Goal: Information Seeking & Learning: Compare options

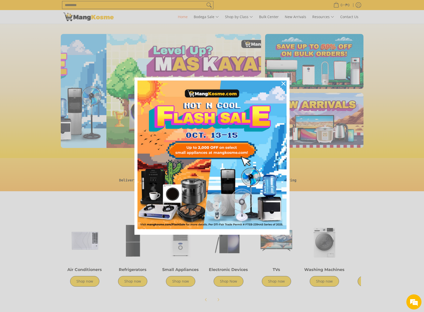
scroll to position [0, 200]
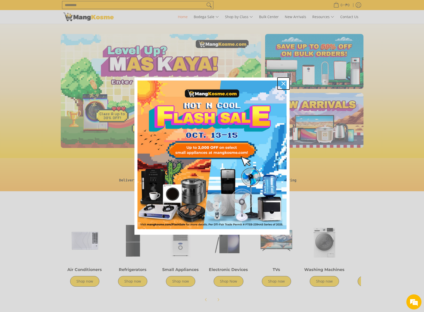
click at [282, 83] on icon "close icon" at bounding box center [283, 84] width 4 height 4
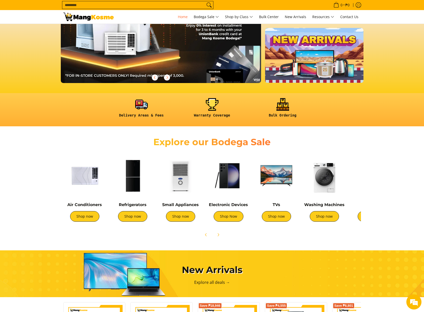
scroll to position [76, 0]
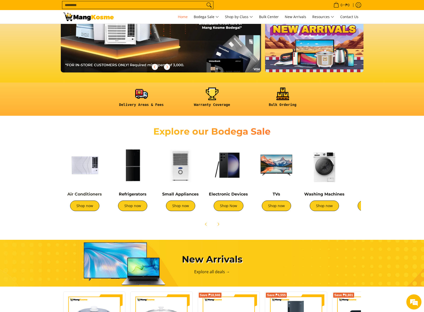
drag, startPoint x: 82, startPoint y: 194, endPoint x: 90, endPoint y: 193, distance: 8.2
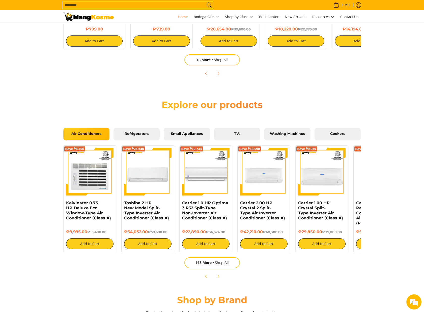
scroll to position [454, 0]
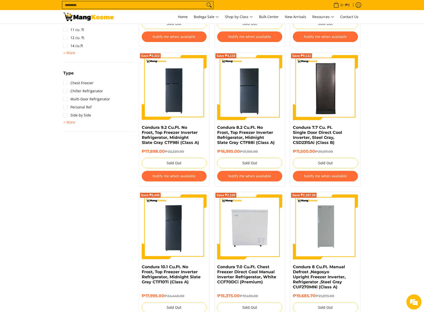
scroll to position [353, 0]
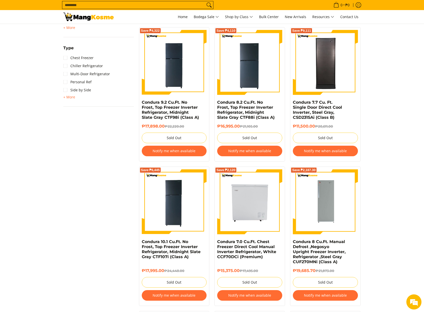
click at [63, 99] on span "+ More" at bounding box center [69, 97] width 12 height 4
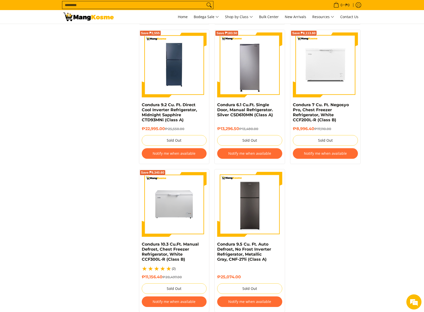
scroll to position [958, 0]
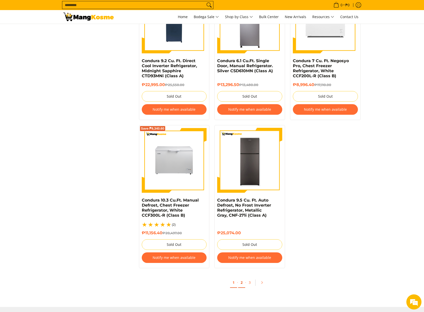
click at [241, 281] on link "2" at bounding box center [241, 283] width 7 height 10
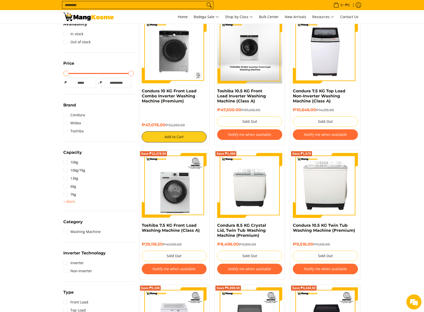
scroll to position [126, 0]
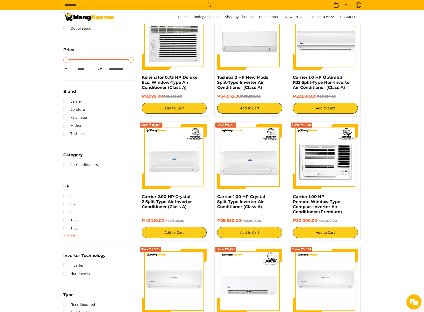
scroll to position [126, 0]
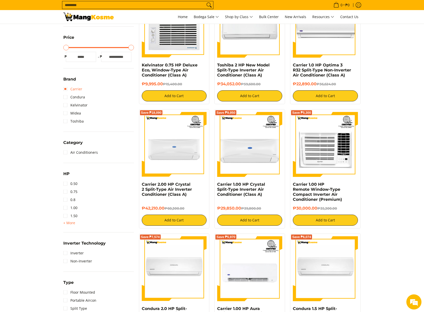
click at [72, 89] on link "Carrier" at bounding box center [72, 89] width 19 height 8
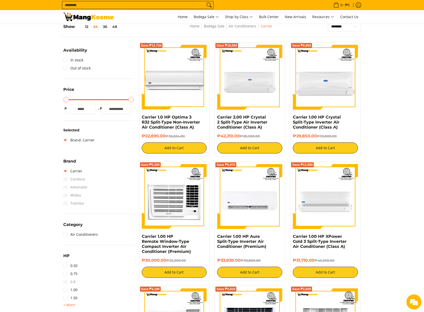
scroll to position [71, 0]
